Goal: Task Accomplishment & Management: Complete application form

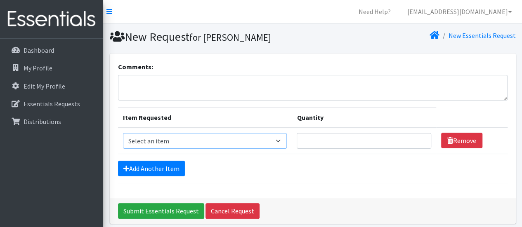
scroll to position [33, 0]
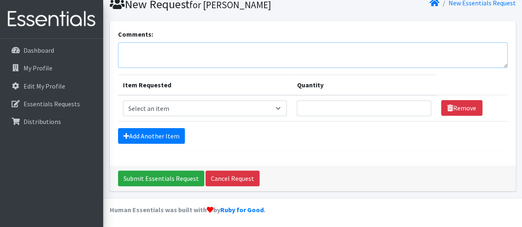
click at [212, 56] on textarea "Comments:" at bounding box center [313, 56] width 390 height 26
click at [238, 109] on select "Select an item Diapers - Newborn Diapers - Preemie Diapers - Size 1 Diapers - S…" at bounding box center [205, 109] width 164 height 16
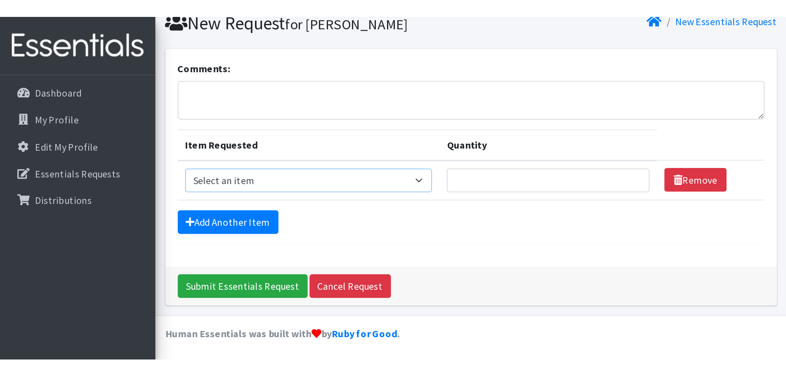
scroll to position [0, 0]
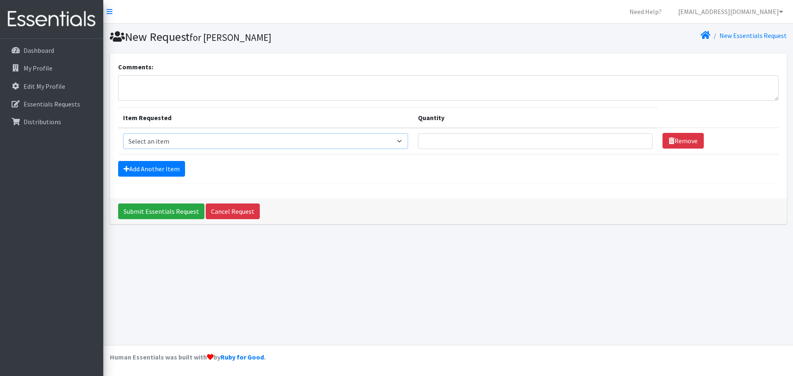
click at [284, 145] on select "Select an item Diapers - Newborn Diapers - Preemie Diapers - Size 1 Diapers - S…" at bounding box center [265, 141] width 285 height 16
select select "94"
click at [123, 133] on select "Select an item Diapers - Newborn Diapers - Preemie Diapers - Size 1 Diapers - S…" at bounding box center [265, 141] width 285 height 16
click at [513, 130] on td "Quantity" at bounding box center [535, 141] width 244 height 26
click at [522, 142] on input "Quantity" at bounding box center [535, 141] width 234 height 16
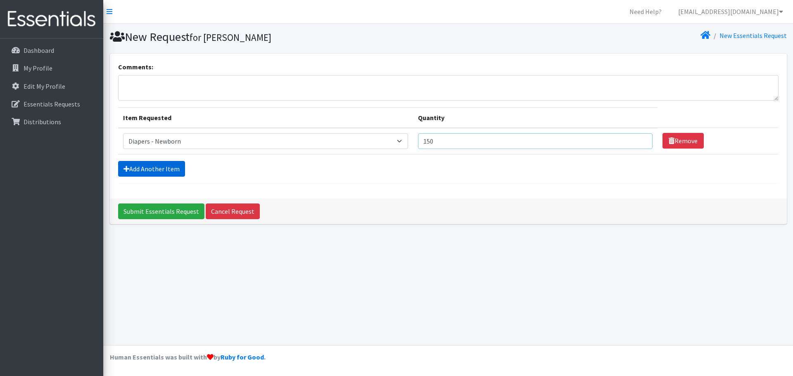
type input "150"
click at [119, 172] on link "Add Another Item" at bounding box center [151, 169] width 67 height 16
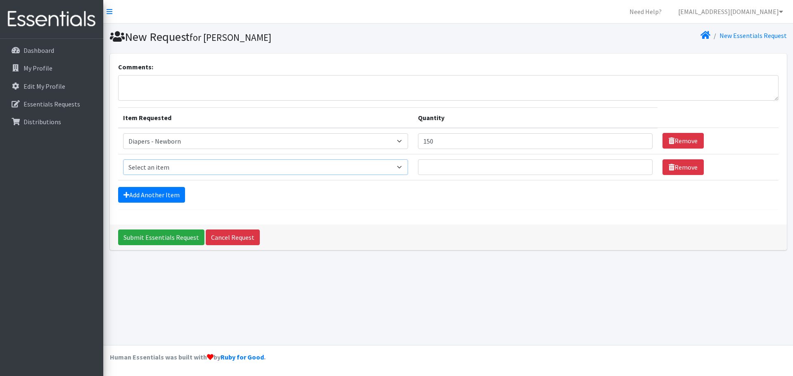
click at [167, 168] on select "Select an item Diapers - Newborn Diapers - Preemie Diapers - Size 1 Diapers - S…" at bounding box center [265, 167] width 285 height 16
select select "96"
click at [123, 159] on select "Select an item Diapers - Newborn Diapers - Preemie Diapers - Size 1 Diapers - S…" at bounding box center [265, 167] width 285 height 16
drag, startPoint x: 443, startPoint y: 166, endPoint x: 437, endPoint y: 160, distance: 8.8
click at [443, 166] on input "Quantity" at bounding box center [535, 167] width 234 height 16
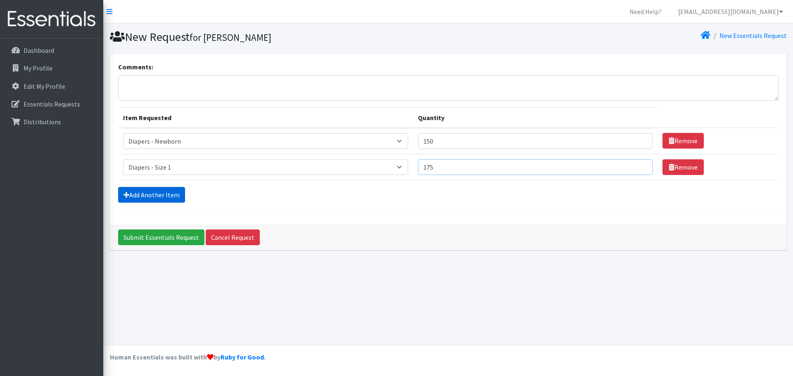
type input "175"
click at [173, 191] on link "Add Another Item" at bounding box center [151, 195] width 67 height 16
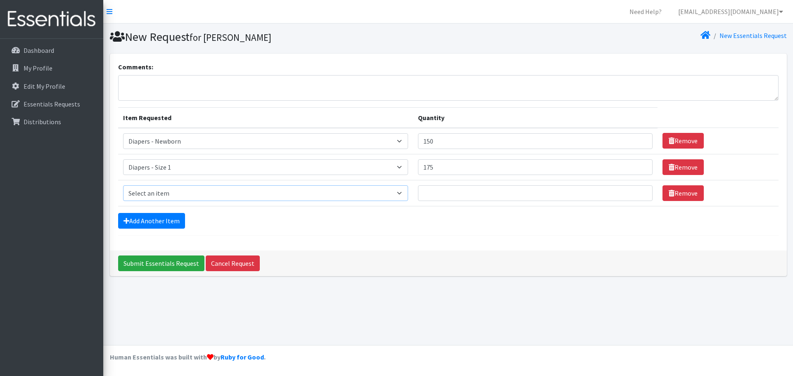
click at [182, 194] on select "Select an item Diapers - Newborn Diapers - Preemie Diapers - Size 1 Diapers - S…" at bounding box center [265, 193] width 285 height 16
select select "97"
click at [123, 185] on select "Select an item Diapers - Newborn Diapers - Preemie Diapers - Size 1 Diapers - S…" at bounding box center [265, 193] width 285 height 16
drag, startPoint x: 474, startPoint y: 200, endPoint x: 469, endPoint y: 198, distance: 5.4
click at [474, 200] on input "Quantity" at bounding box center [535, 193] width 234 height 16
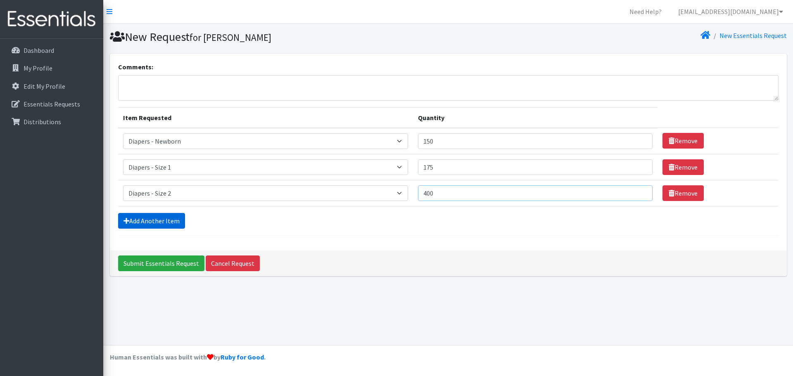
type input "400"
click at [143, 224] on link "Add Another Item" at bounding box center [151, 221] width 67 height 16
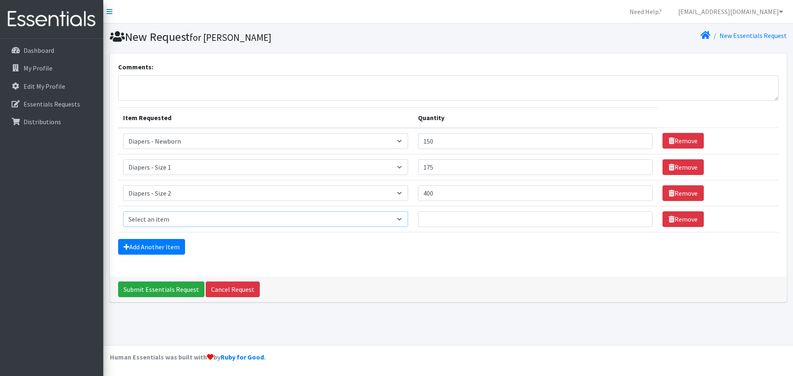
click at [260, 214] on select "Select an item Diapers - Newborn Diapers - Preemie Diapers - Size 1 Diapers - S…" at bounding box center [265, 219] width 285 height 16
select select "98"
click at [123, 211] on select "Select an item Diapers - Newborn Diapers - Preemie Diapers - Size 1 Diapers - S…" at bounding box center [265, 219] width 285 height 16
click at [522, 218] on input "Quantity" at bounding box center [535, 219] width 234 height 16
type input "500"
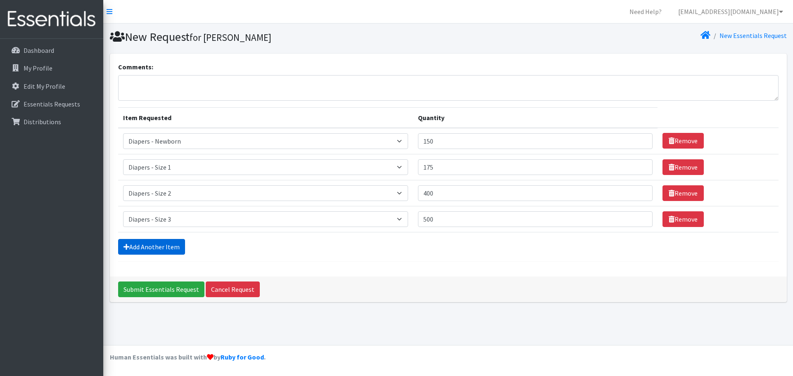
click at [151, 227] on link "Add Another Item" at bounding box center [151, 247] width 67 height 16
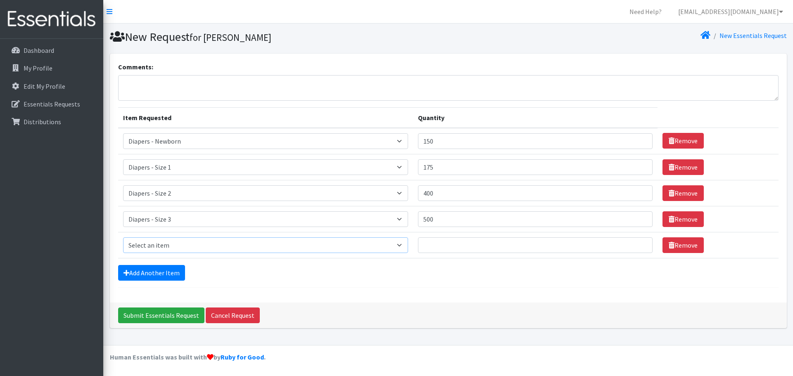
click at [171, 227] on select "Select an item Diapers - Newborn Diapers - Preemie Diapers - Size 1 Diapers - S…" at bounding box center [265, 245] width 285 height 16
select select "73"
click at [123, 227] on select "Select an item Diapers - Newborn Diapers - Preemie Diapers - Size 1 Diapers - S…" at bounding box center [265, 245] width 285 height 16
drag, startPoint x: 461, startPoint y: 246, endPoint x: 466, endPoint y: 232, distance: 15.0
click at [461, 227] on input "Quantity" at bounding box center [535, 245] width 234 height 16
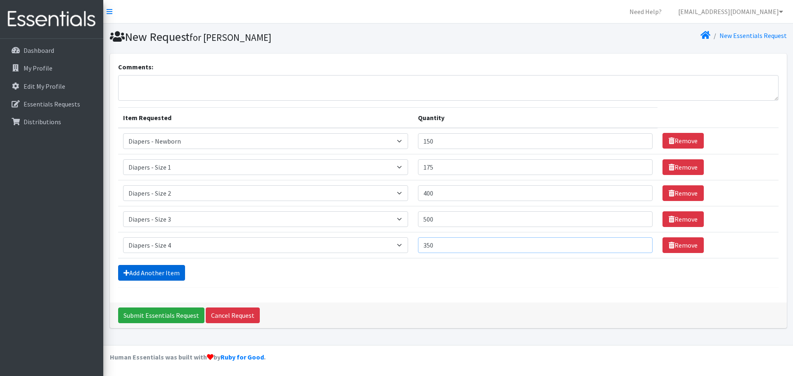
type input "350"
click at [179, 227] on link "Add Another Item" at bounding box center [151, 273] width 67 height 16
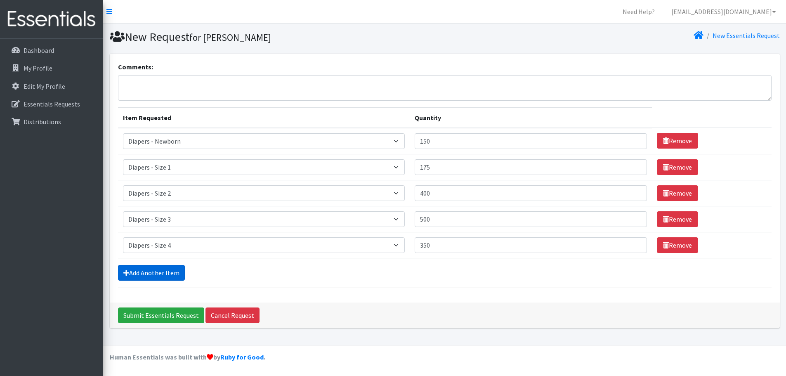
scroll to position [16, 0]
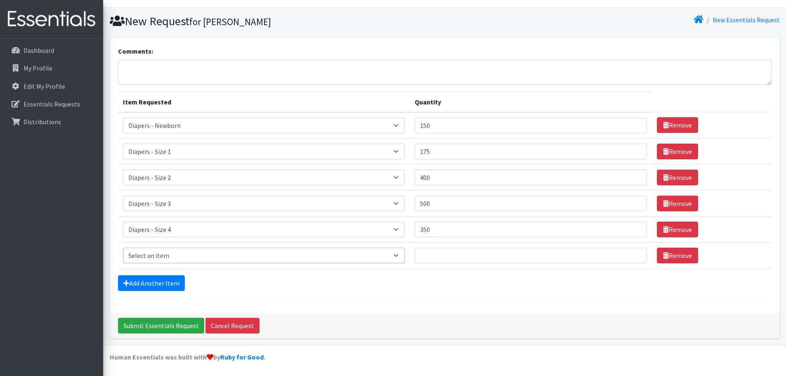
click at [176, 227] on select "Select an item Diapers - Newborn Diapers - Preemie Diapers - Size 1 Diapers - S…" at bounding box center [264, 256] width 282 height 16
select select "74"
click at [123, 227] on select "Select an item Diapers - Newborn Diapers - Preemie Diapers - Size 1 Diapers - S…" at bounding box center [264, 256] width 282 height 16
drag, startPoint x: 502, startPoint y: 258, endPoint x: 495, endPoint y: 258, distance: 7.0
click at [501, 227] on input "Quantity" at bounding box center [531, 256] width 232 height 16
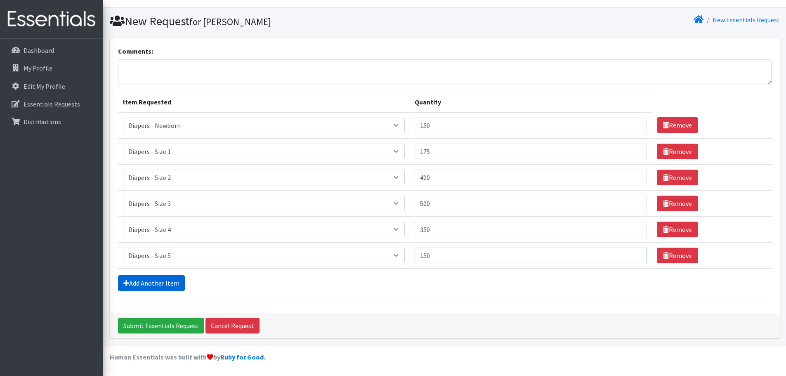
type input "150"
click at [152, 227] on link "Add Another Item" at bounding box center [151, 283] width 67 height 16
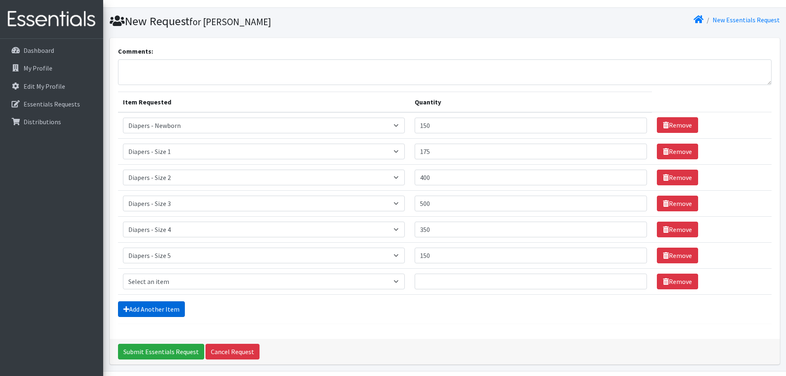
scroll to position [42, 0]
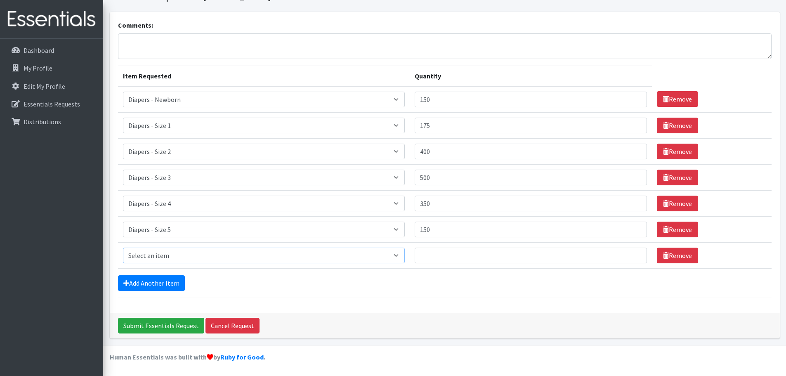
click at [177, 227] on select "Select an item Diapers - Newborn Diapers - Preemie Diapers - Size 1 Diapers - S…" at bounding box center [264, 256] width 282 height 16
select select "75"
click at [123, 227] on select "Select an item Diapers - Newborn Diapers - Preemie Diapers - Size 1 Diapers - S…" at bounding box center [264, 256] width 282 height 16
drag, startPoint x: 544, startPoint y: 260, endPoint x: 523, endPoint y: 216, distance: 48.9
click at [522, 227] on input "Quantity" at bounding box center [531, 256] width 232 height 16
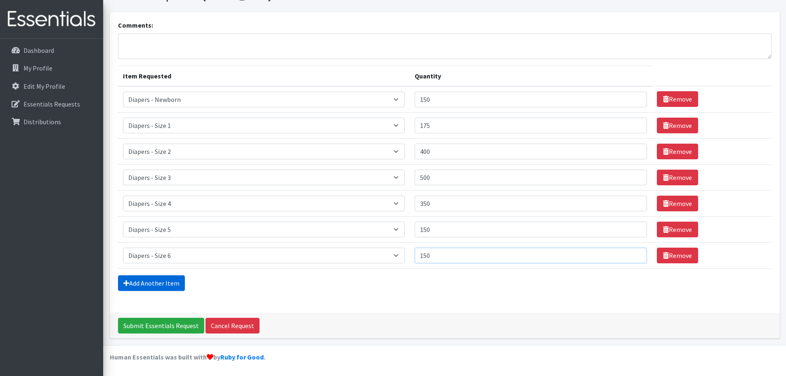
type input "150"
click at [170, 227] on link "Add Another Item" at bounding box center [151, 283] width 67 height 16
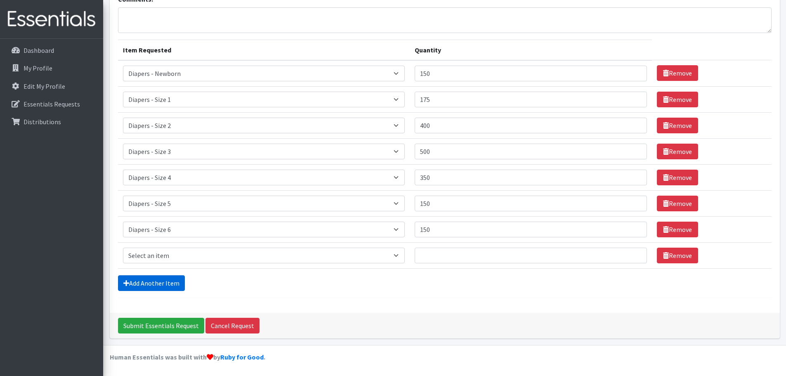
click at [157, 227] on link "Add Another Item" at bounding box center [151, 283] width 67 height 16
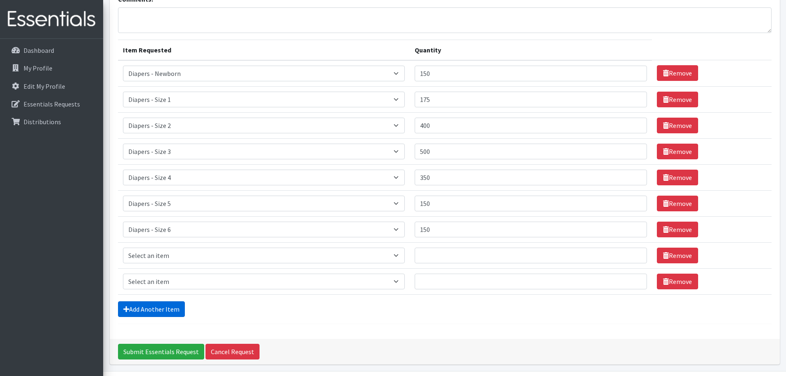
scroll to position [94, 0]
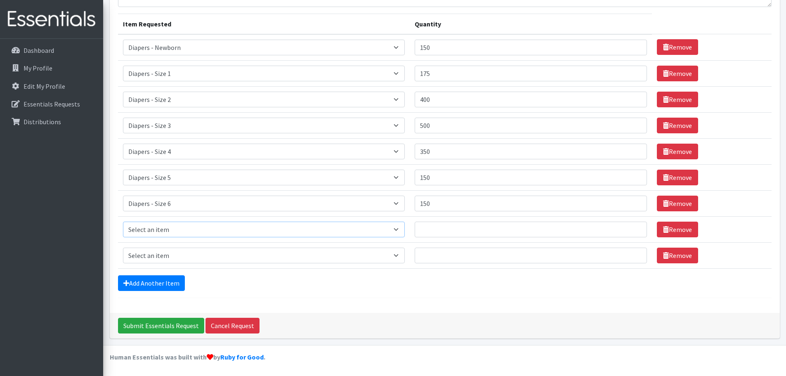
click at [182, 223] on select "Select an item Diapers - Newborn Diapers - Preemie Diapers - Size 1 Diapers - S…" at bounding box center [264, 230] width 282 height 16
select select "87"
click at [123, 222] on select "Select an item Diapers - Newborn Diapers - Preemie Diapers - Size 1 Diapers - S…" at bounding box center [264, 230] width 282 height 16
click at [476, 225] on input "Quantity" at bounding box center [531, 230] width 232 height 16
click at [405, 227] on select "Select an item Diapers - Newborn Diapers - Preemie Diapers - Size 1 Diapers - S…" at bounding box center [264, 230] width 282 height 16
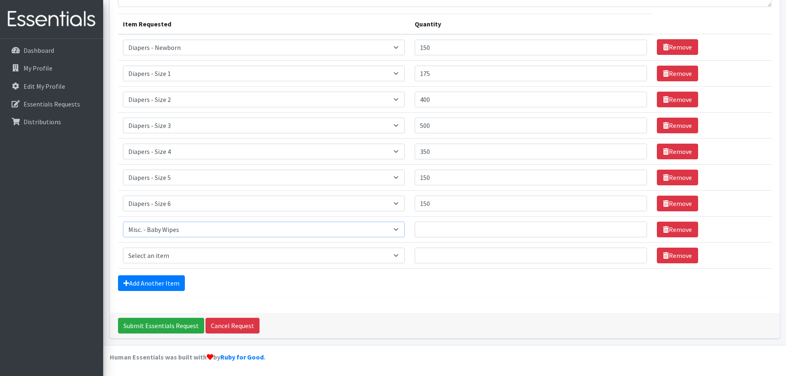
click at [405, 227] on select "Select an item Diapers - Newborn Diapers - Preemie Diapers - Size 1 Diapers - S…" at bounding box center [264, 230] width 282 height 16
click at [495, 223] on input "Quantity" at bounding box center [531, 230] width 232 height 16
type input "7"
click at [366, 227] on select "Select an item Diapers - Newborn Diapers - Preemie Diapers - Size 1 Diapers - S…" at bounding box center [264, 256] width 282 height 16
select select "1302"
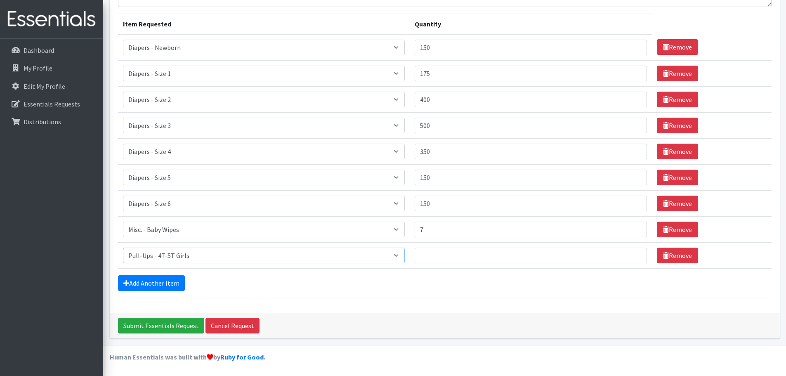
click at [123, 227] on select "Select an item Diapers - Newborn Diapers - Preemie Diapers - Size 1 Diapers - S…" at bounding box center [264, 256] width 282 height 16
click at [465, 227] on input "Quantity" at bounding box center [531, 256] width 232 height 16
click at [367, 227] on tr "Item Requested Select an item Diapers - Newborn Diapers - Preemie Diapers - Siz…" at bounding box center [445, 255] width 654 height 26
type input "200"
click at [166, 227] on link "Add Another Item" at bounding box center [151, 283] width 67 height 16
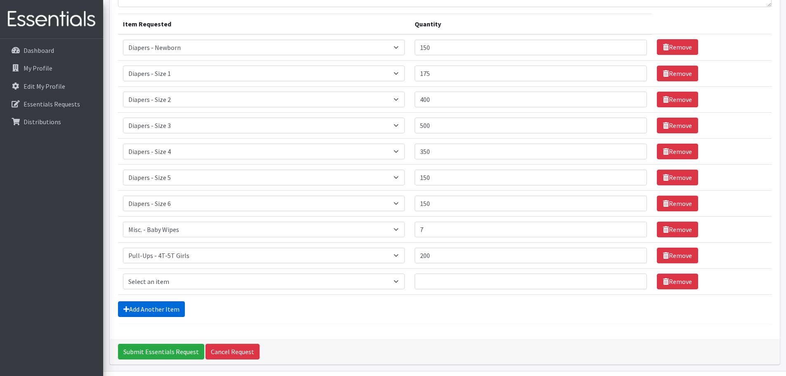
scroll to position [120, 0]
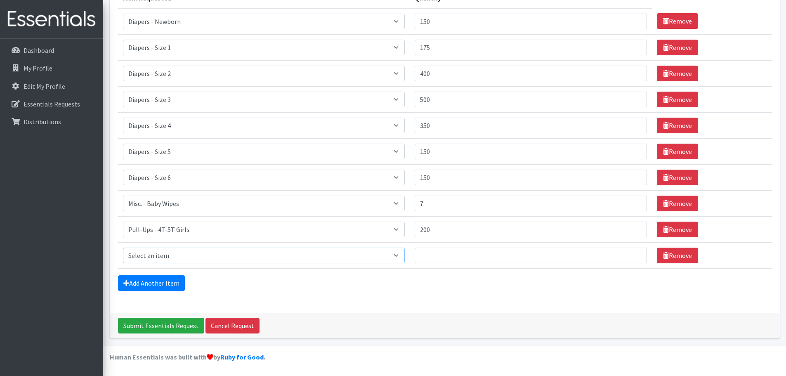
click at [202, 227] on select "Select an item Diapers - Newborn Diapers - Preemie Diapers - Size 1 Diapers - S…" at bounding box center [264, 256] width 282 height 16
select select "77"
click at [123, 227] on select "Select an item Diapers - Newborn Diapers - Preemie Diapers - Size 1 Diapers - S…" at bounding box center [264, 256] width 282 height 16
click at [450, 227] on input "Quantity" at bounding box center [531, 256] width 232 height 16
type input "150"
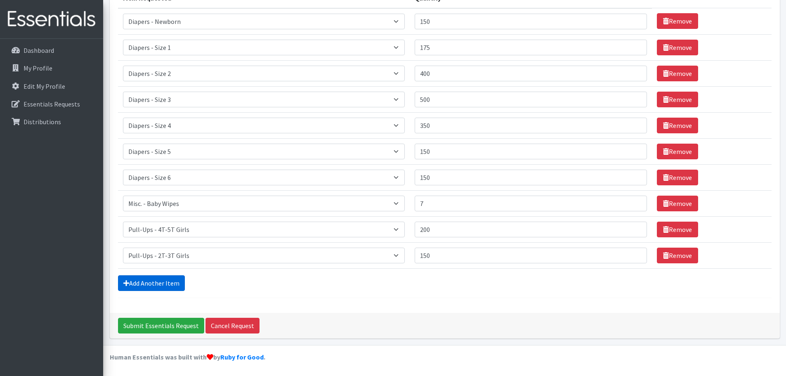
drag, startPoint x: 142, startPoint y: 284, endPoint x: 140, endPoint y: 292, distance: 7.7
click at [142, 227] on link "Add Another Item" at bounding box center [151, 283] width 67 height 16
click at [340, 227] on div "Add Another Item" at bounding box center [445, 283] width 654 height 16
click at [522, 227] on icon at bounding box center [666, 255] width 6 height 7
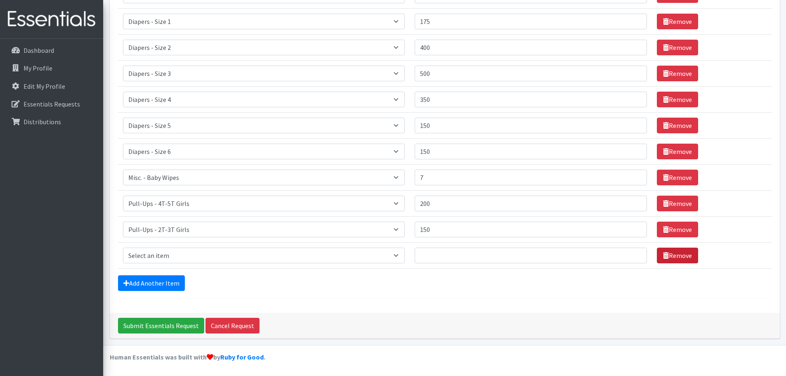
click at [522, 227] on icon at bounding box center [666, 255] width 6 height 7
click at [160, 227] on input "Submit Essentials Request" at bounding box center [161, 326] width 86 height 16
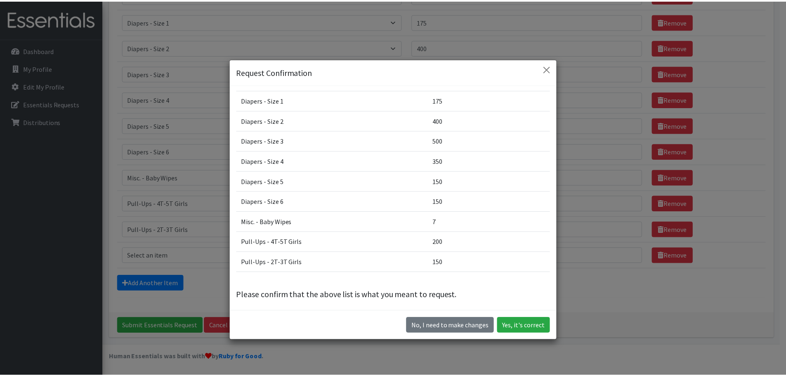
scroll to position [46, 0]
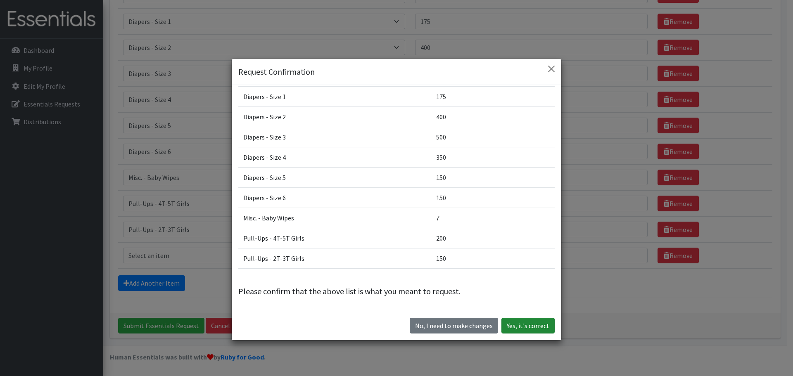
click at [513, 227] on button "Yes, it's correct" at bounding box center [527, 326] width 53 height 16
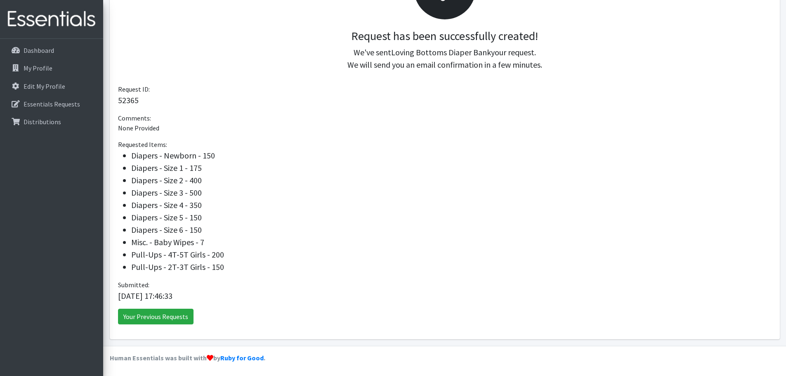
scroll to position [168, 0]
